Goal: Transaction & Acquisition: Purchase product/service

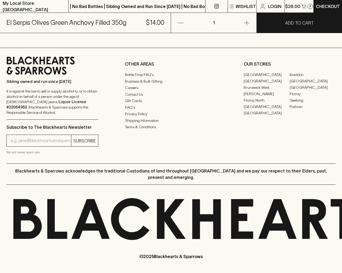
scroll to position [367, 0]
type input "[EMAIL_ADDRESS]"
type input "1"
type input "e"
type input "Elderton E - Series"
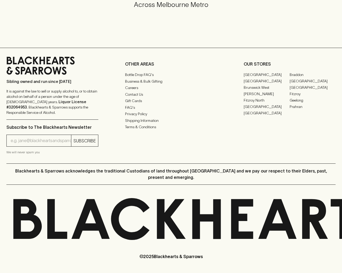
scroll to position [127, 0]
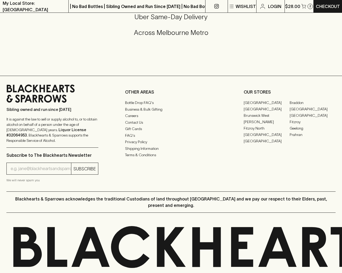
type input "[EMAIL_ADDRESS]"
type input "e"
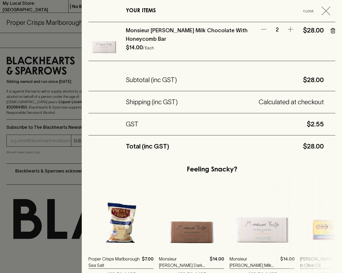
scroll to position [345, 0]
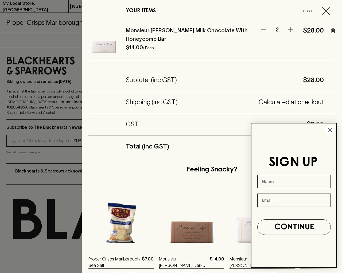
type input "[EMAIL_ADDRESS]"
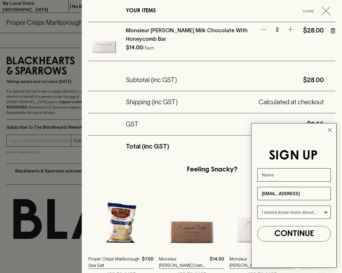
type input "e"
type input "[EMAIL_ADDRESS]"
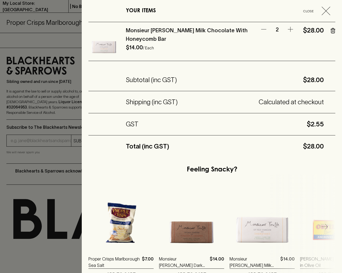
type input "[EMAIL_ADDRESS]"
type input "e"
